Goal: Task Accomplishment & Management: Manage account settings

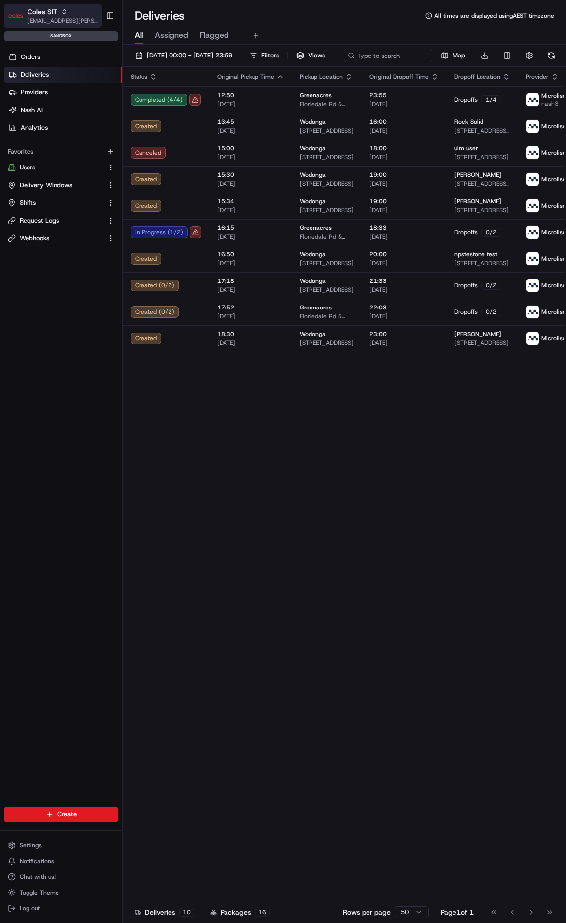
click at [67, 18] on span "[EMAIL_ADDRESS][PERSON_NAME][PERSON_NAME][DOMAIN_NAME]" at bounding box center [63, 21] width 70 height 8
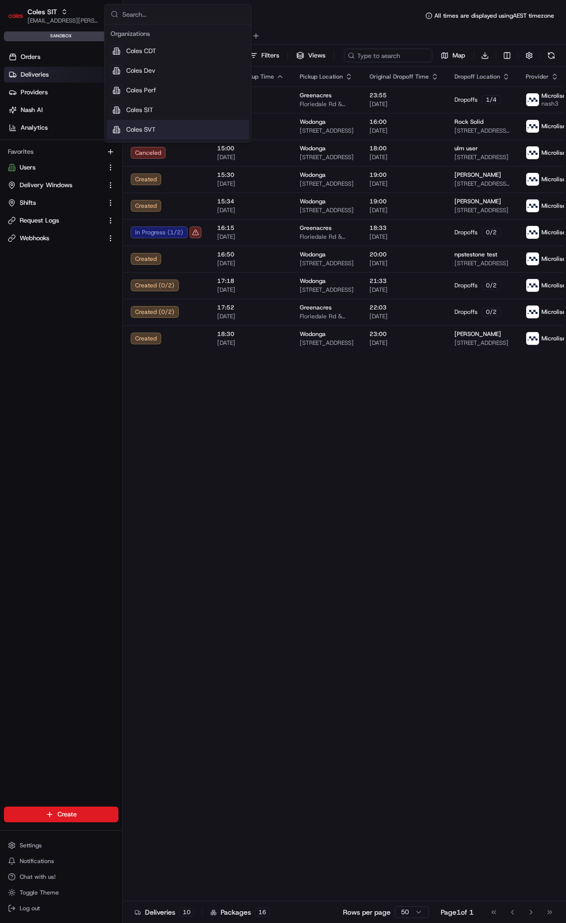
click at [160, 125] on div "Coles SVT" at bounding box center [178, 130] width 142 height 20
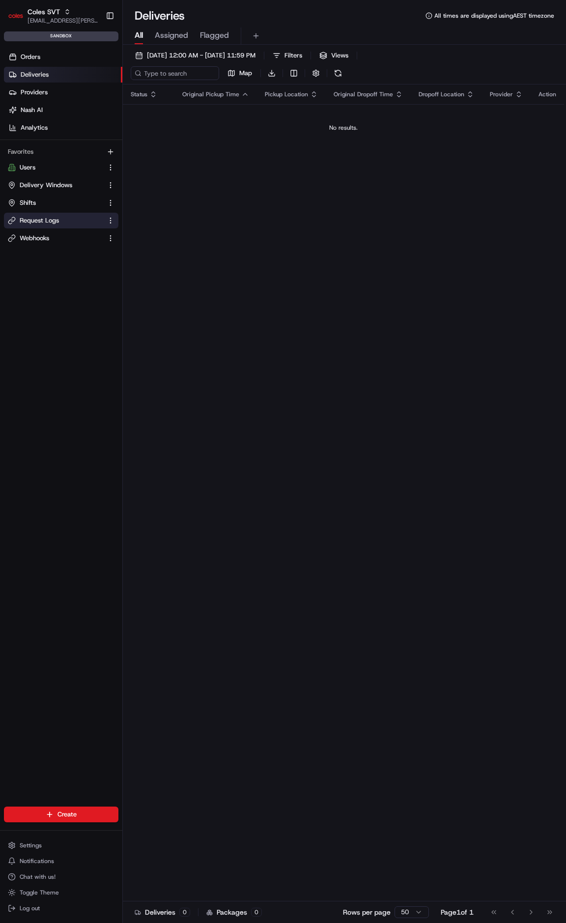
click at [25, 216] on span "Request Logs" at bounding box center [39, 220] width 39 height 9
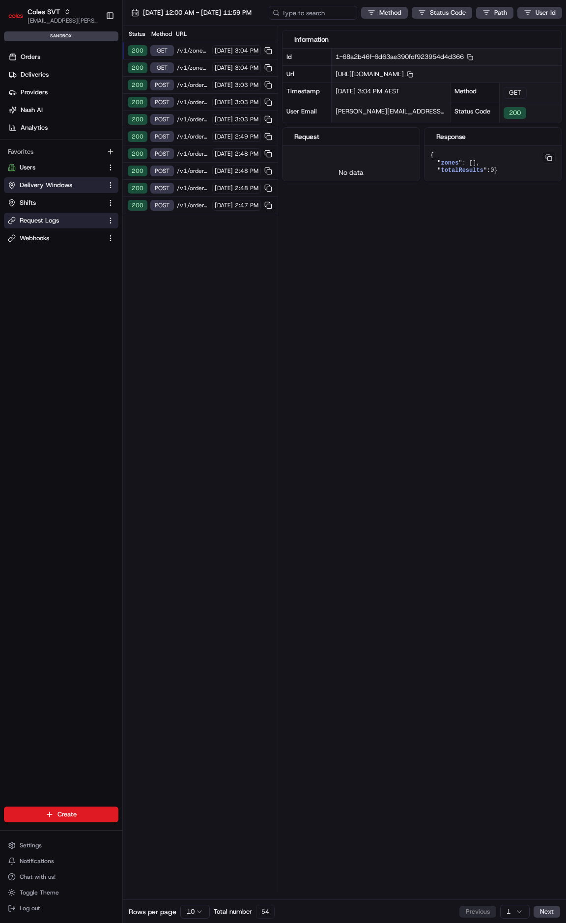
click at [49, 184] on span "Delivery Windows" at bounding box center [46, 185] width 53 height 9
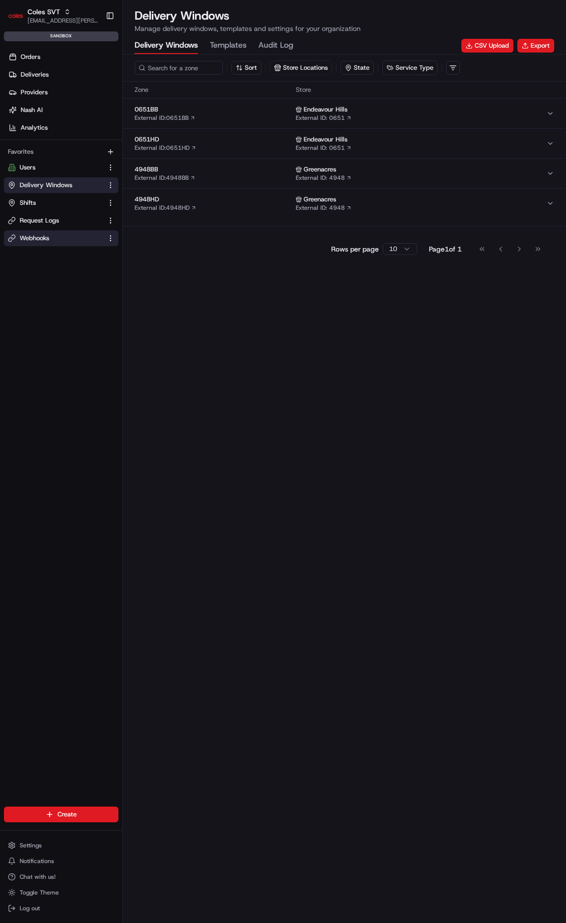
click at [55, 232] on button "Webhooks" at bounding box center [61, 238] width 114 height 16
click at [34, 847] on span "Settings" at bounding box center [31, 846] width 22 height 8
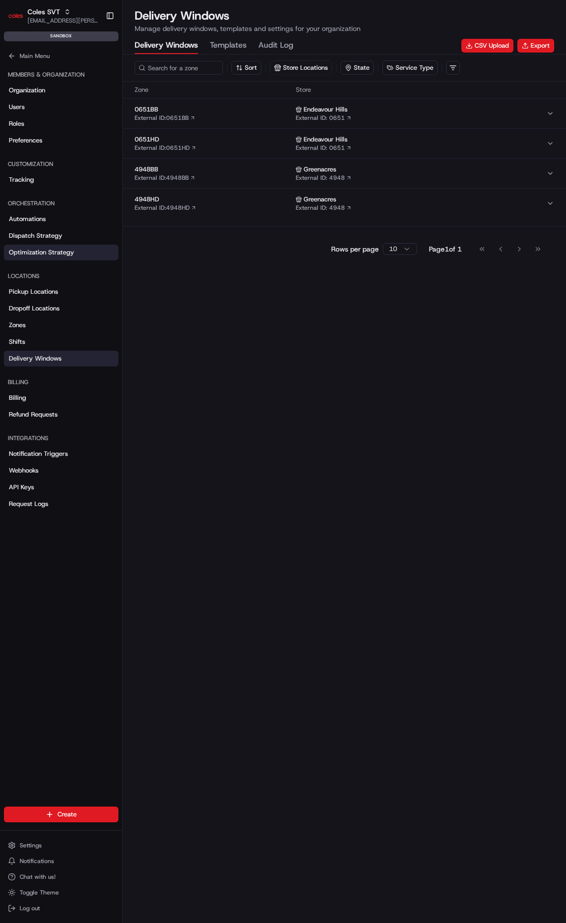
click at [57, 248] on span "Optimization Strategy" at bounding box center [41, 252] width 65 height 9
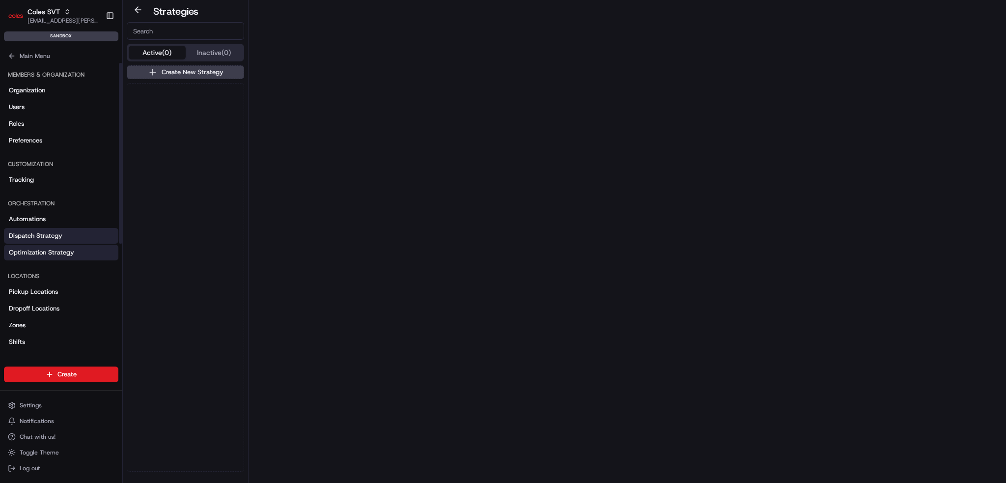
click at [30, 240] on link "Dispatch Strategy" at bounding box center [61, 236] width 114 height 16
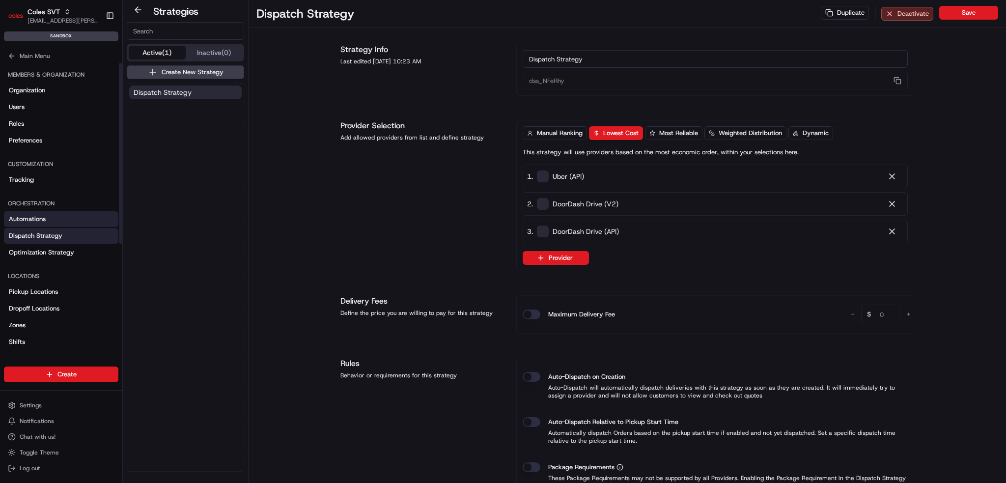
click at [42, 217] on span "Automations" at bounding box center [27, 219] width 37 height 9
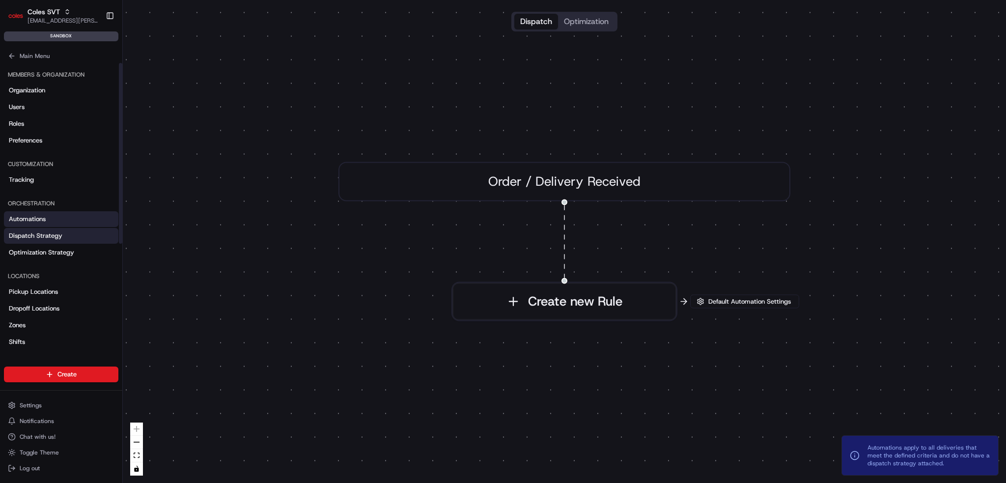
click at [48, 233] on span "Dispatch Strategy" at bounding box center [36, 235] width 54 height 9
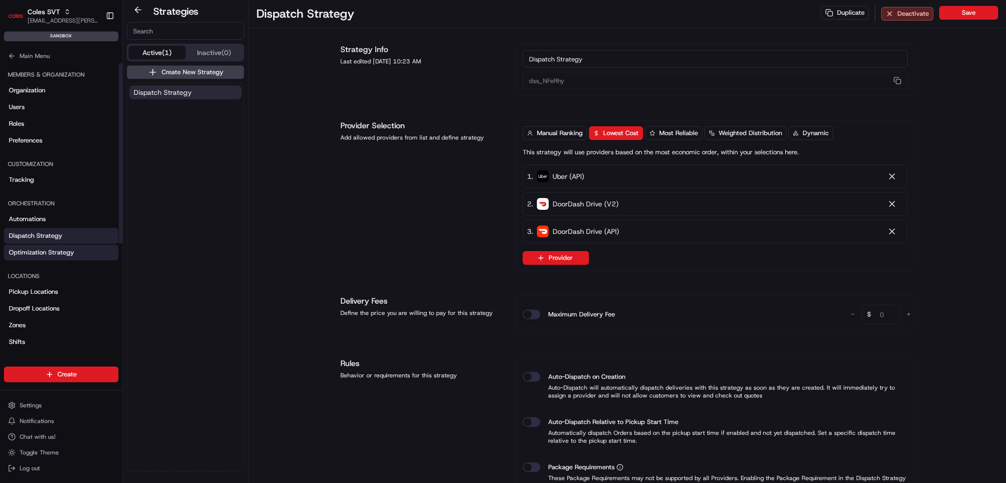
click at [74, 255] on link "Optimization Strategy" at bounding box center [61, 253] width 114 height 16
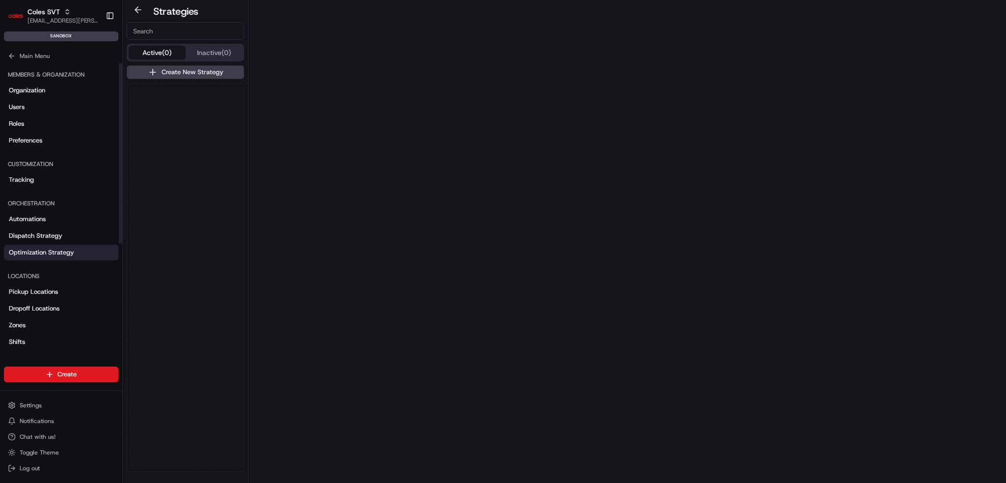
click at [63, 227] on div "Automations Dispatch Strategy Optimization Strategy" at bounding box center [61, 235] width 114 height 49
click at [63, 221] on link "Automations" at bounding box center [61, 219] width 114 height 16
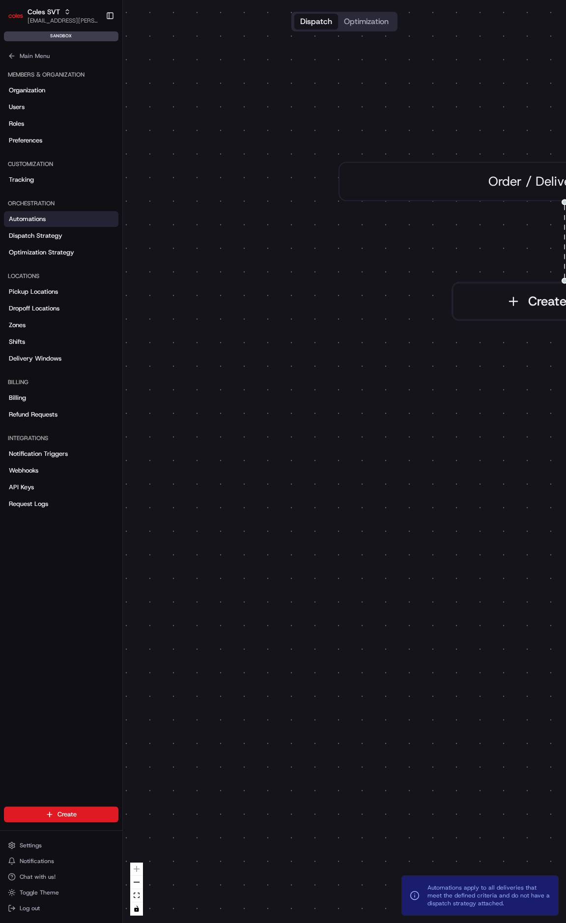
click at [314, 127] on div "0 Order / Delivery Received Create new Rule" at bounding box center [344, 461] width 443 height 923
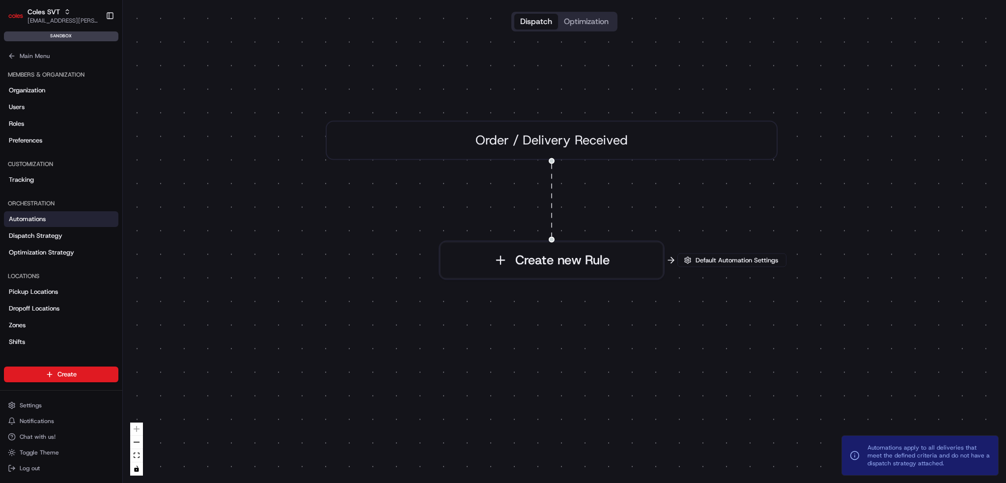
click at [566, 30] on div "Dispatch Optimization" at bounding box center [565, 22] width 106 height 20
click at [566, 23] on button "Optimization" at bounding box center [586, 22] width 57 height 16
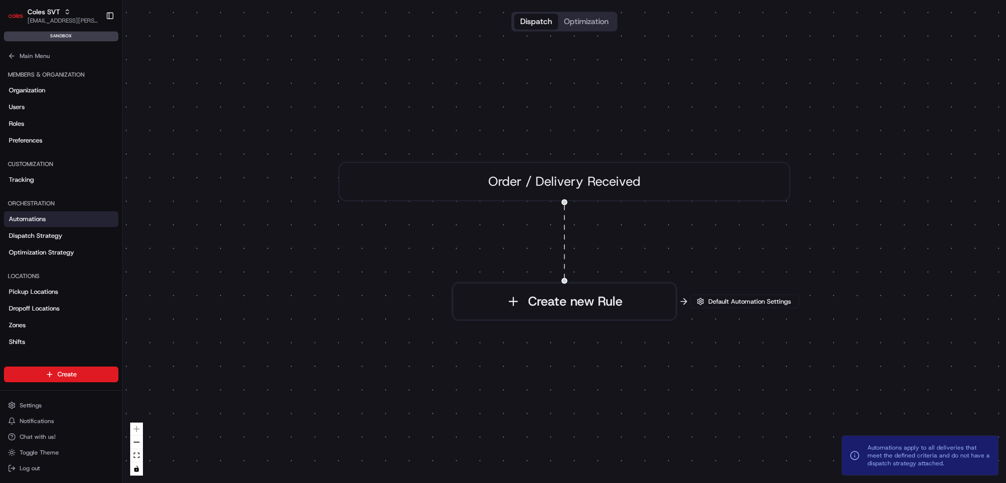
click at [529, 26] on button "Dispatch" at bounding box center [536, 22] width 44 height 16
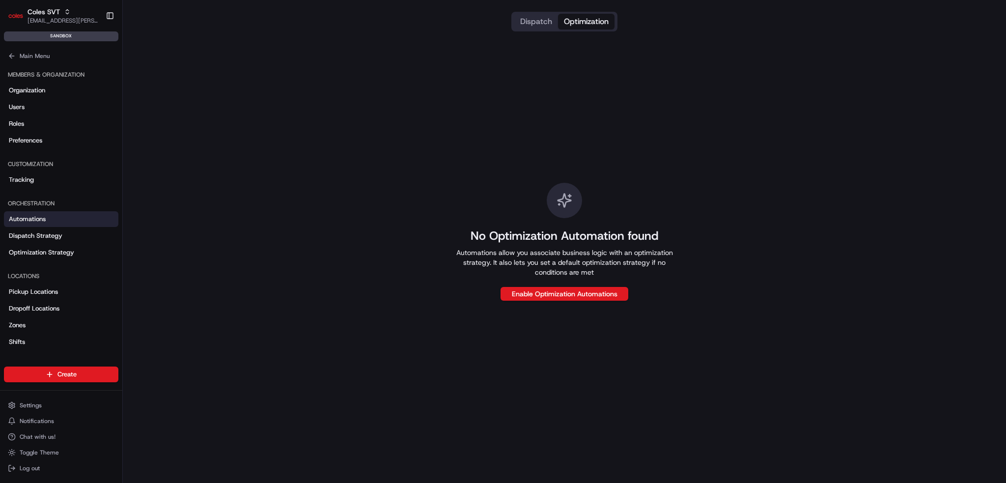
click at [566, 16] on button "Optimization" at bounding box center [586, 22] width 57 height 16
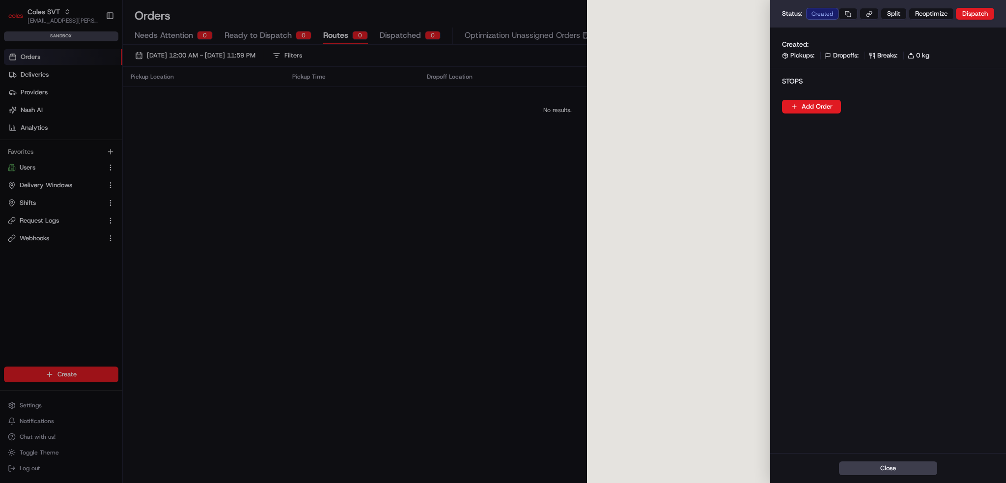
click at [45, 15] on div at bounding box center [503, 241] width 1006 height 483
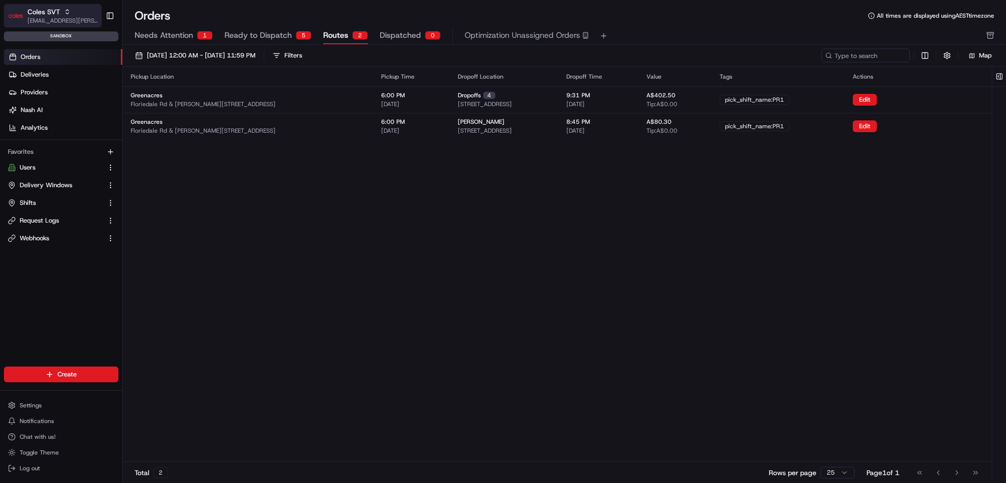
click at [47, 15] on span "Coles SVT" at bounding box center [44, 12] width 32 height 10
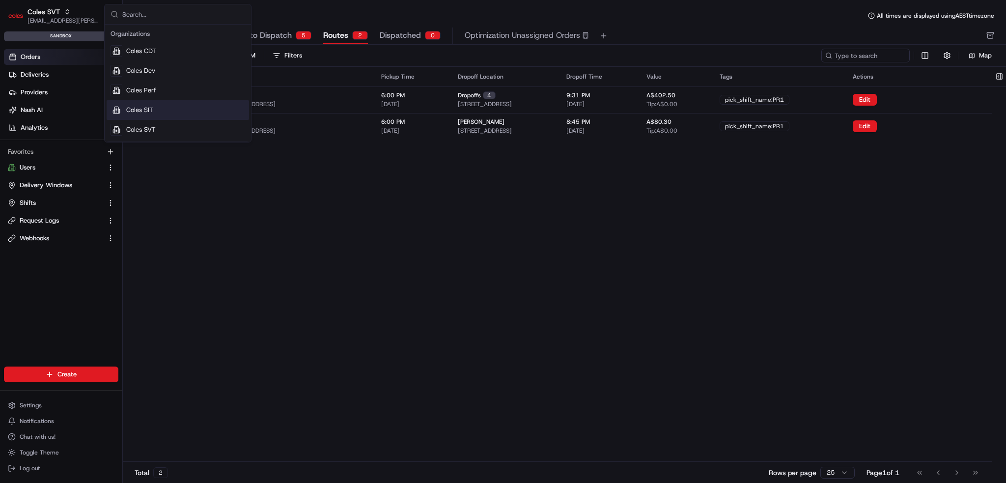
click at [117, 111] on div "Suggestions" at bounding box center [117, 110] width 12 height 12
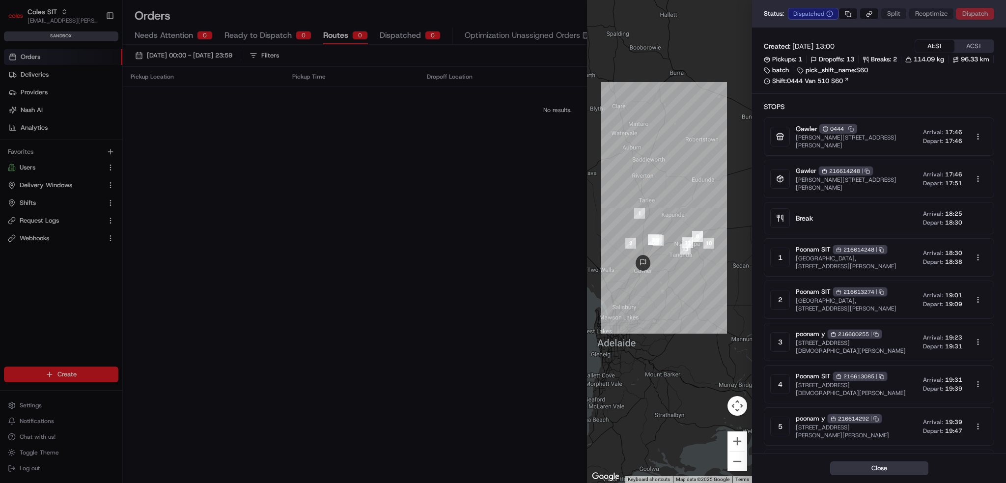
click at [859, 473] on button "Close" at bounding box center [879, 468] width 98 height 14
